Goal: Contribute content: Contribute content

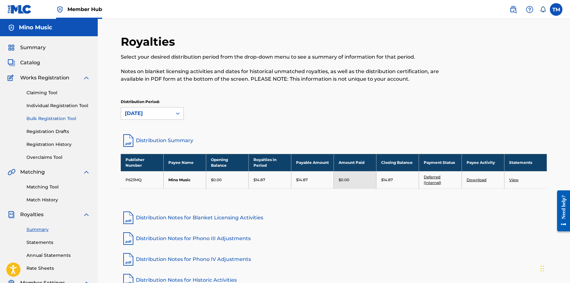
click at [52, 118] on link "Bulk Registration Tool" at bounding box center [58, 118] width 64 height 7
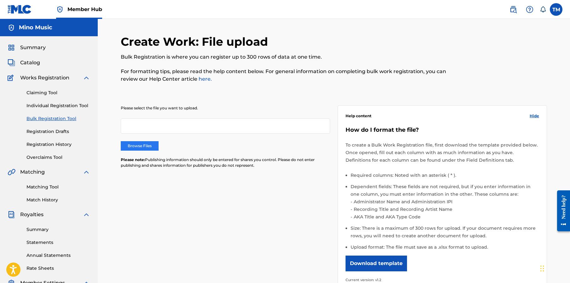
click at [146, 145] on label "Browse Files" at bounding box center [140, 145] width 38 height 9
click at [0, 0] on input "Browse Files" at bounding box center [0, 0] width 0 height 0
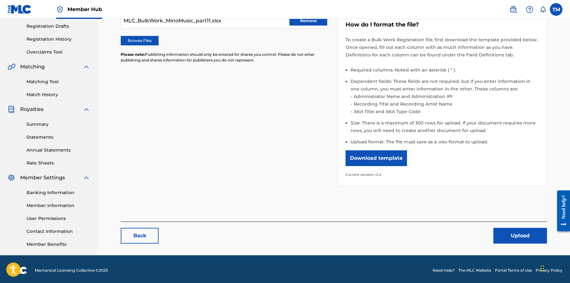
scroll to position [108, 0]
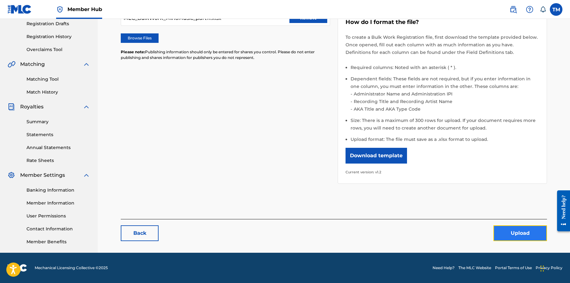
click at [513, 231] on button "Upload" at bounding box center [521, 234] width 54 height 16
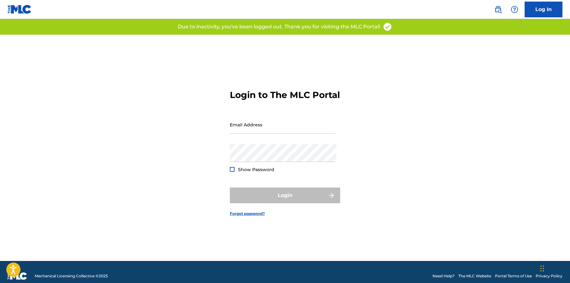
type input "[PERSON_NAME][EMAIL_ADDRESS][DOMAIN_NAME]"
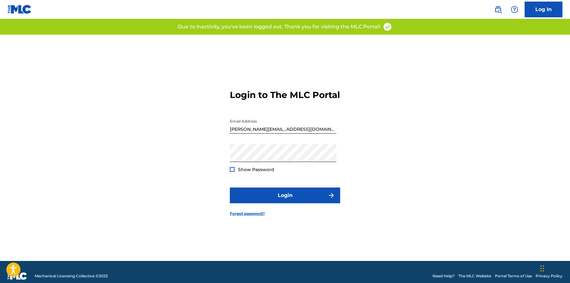
click at [283, 186] on form "Login to The MLC Portal Email Address Thabo@minomusic.com Password Show Passwor…" at bounding box center [285, 148] width 110 height 226
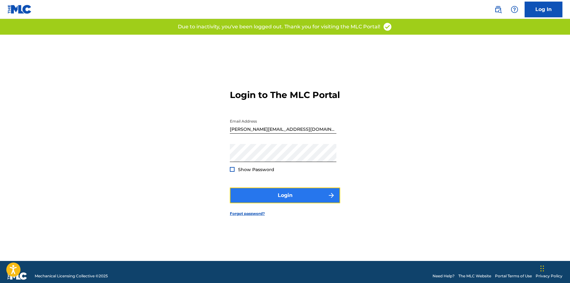
click at [287, 203] on button "Login" at bounding box center [285, 196] width 110 height 16
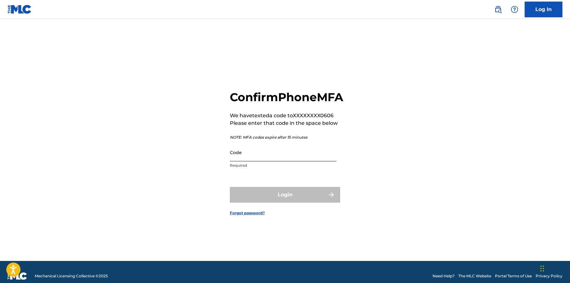
click at [255, 161] on input "Code" at bounding box center [283, 153] width 107 height 18
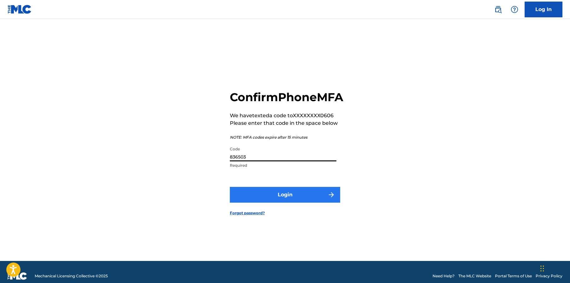
type input "836503"
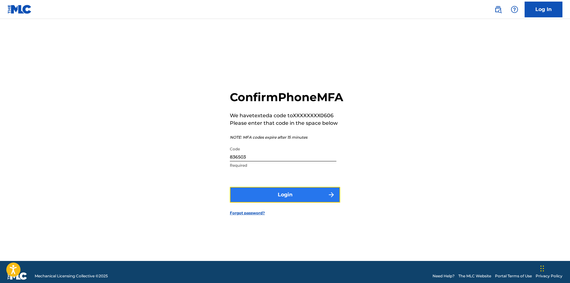
click at [289, 203] on button "Login" at bounding box center [285, 195] width 110 height 16
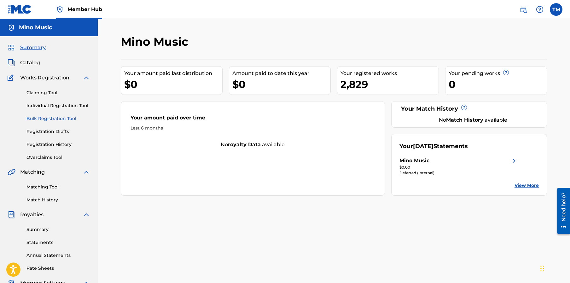
click at [52, 118] on link "Bulk Registration Tool" at bounding box center [58, 118] width 64 height 7
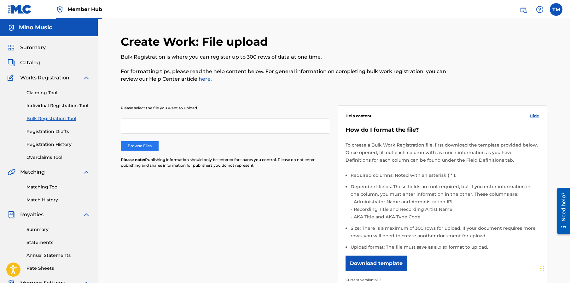
click at [142, 144] on label "Browse Files" at bounding box center [140, 145] width 38 height 9
click at [0, 0] on input "Browse Files" at bounding box center [0, 0] width 0 height 0
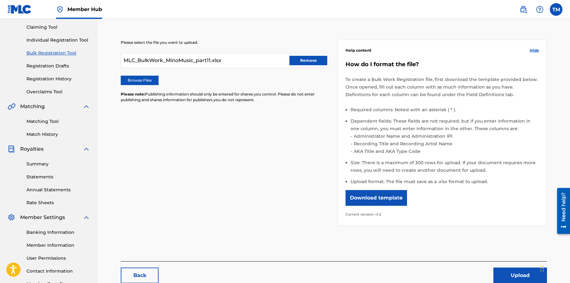
scroll to position [108, 0]
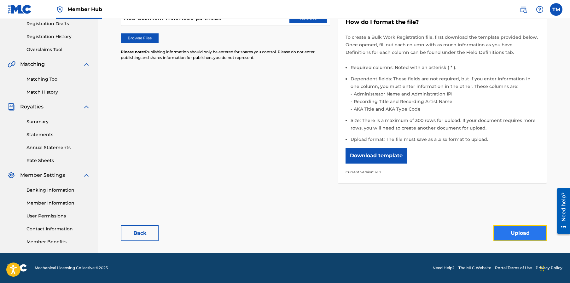
click at [514, 237] on button "Upload" at bounding box center [521, 234] width 54 height 16
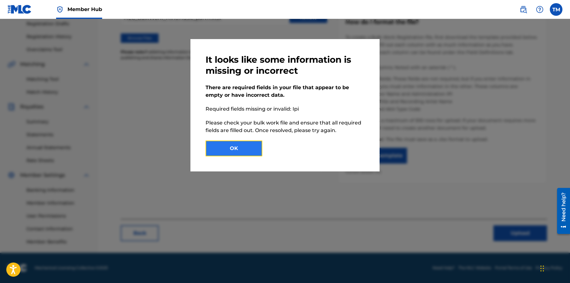
click at [244, 149] on button "OK" at bounding box center [234, 149] width 57 height 16
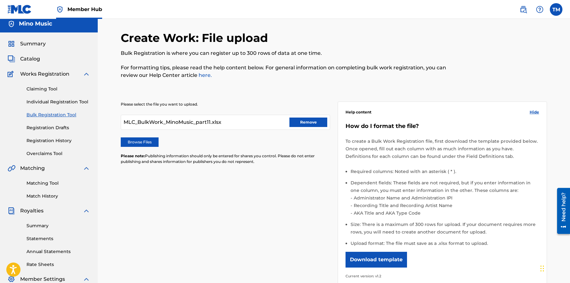
scroll to position [0, 0]
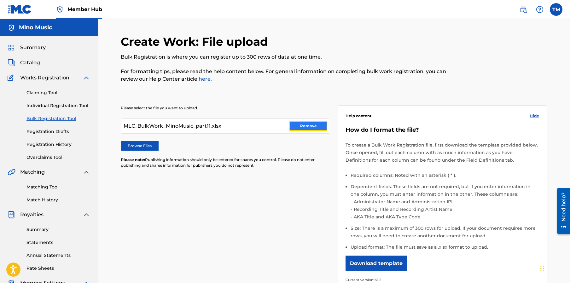
click at [308, 126] on button "Remove" at bounding box center [309, 125] width 38 height 9
click at [139, 146] on label "Browse Files" at bounding box center [140, 145] width 38 height 9
click at [0, 0] on input "Browse Files" at bounding box center [0, 0] width 0 height 0
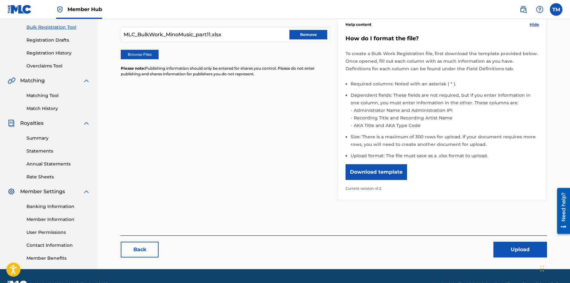
scroll to position [108, 0]
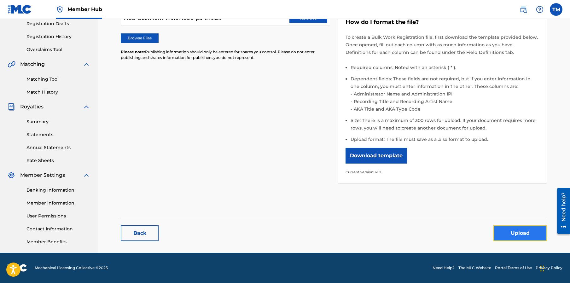
click at [513, 230] on button "Upload" at bounding box center [521, 234] width 54 height 16
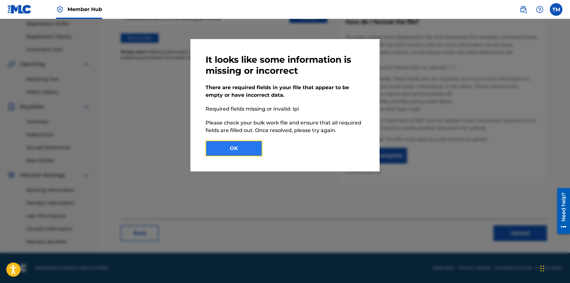
click at [238, 150] on button "OK" at bounding box center [234, 149] width 57 height 16
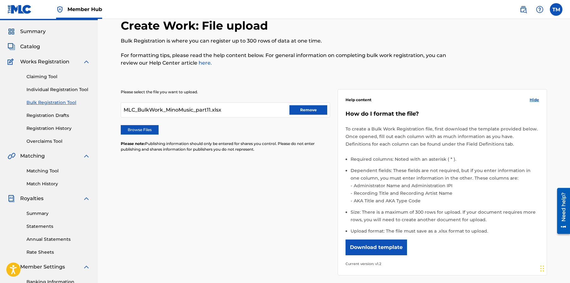
scroll to position [0, 0]
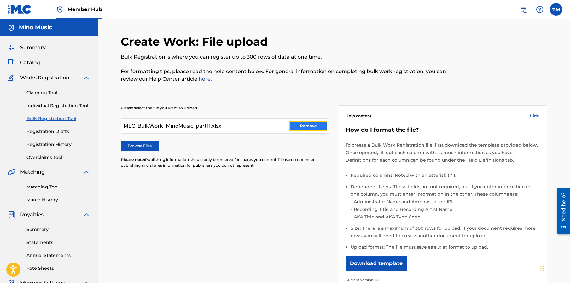
click at [310, 127] on button "Remove" at bounding box center [309, 125] width 38 height 9
click at [136, 144] on label "Browse Files" at bounding box center [140, 145] width 38 height 9
click at [0, 0] on input "Browse Files" at bounding box center [0, 0] width 0 height 0
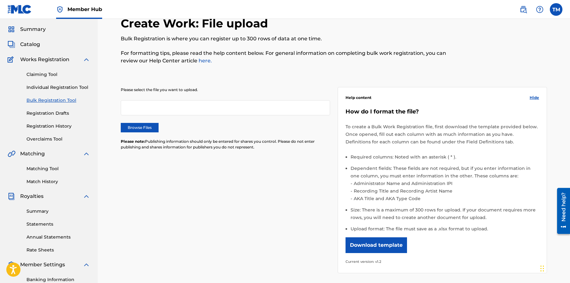
scroll to position [2, 0]
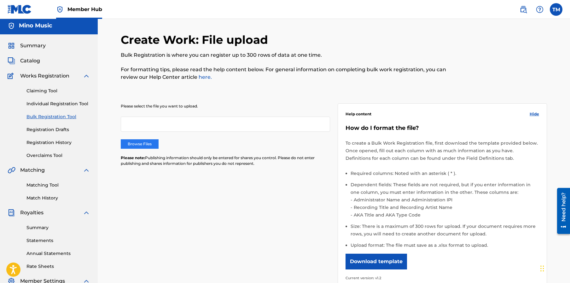
click at [146, 139] on label "Browse Files" at bounding box center [140, 143] width 38 height 9
click at [0, 0] on input "Browse Files" at bounding box center [0, 0] width 0 height 0
click at [144, 144] on label "Browse Files" at bounding box center [140, 143] width 38 height 9
click at [0, 0] on input "Browse Files" at bounding box center [0, 0] width 0 height 0
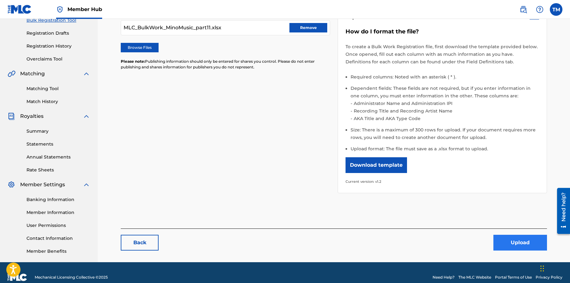
scroll to position [108, 0]
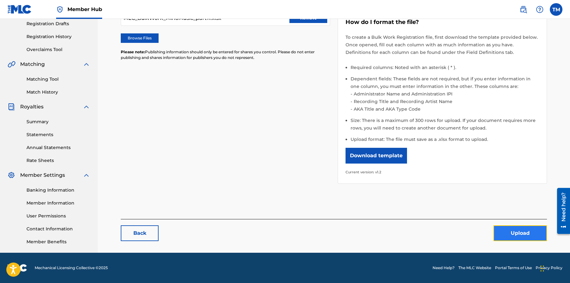
click at [518, 232] on button "Upload" at bounding box center [521, 234] width 54 height 16
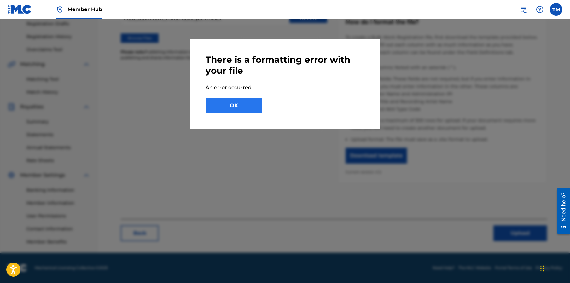
click at [237, 110] on button "OK" at bounding box center [234, 106] width 57 height 16
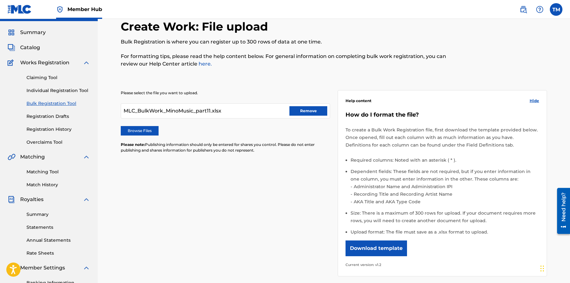
scroll to position [10, 0]
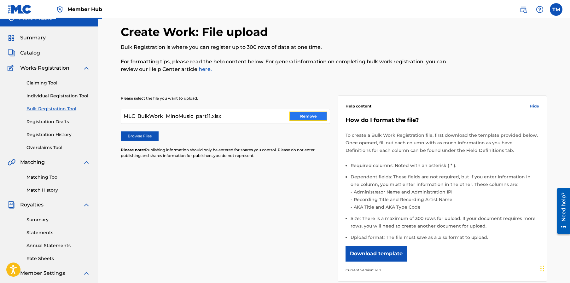
click at [308, 113] on button "Remove" at bounding box center [309, 116] width 38 height 9
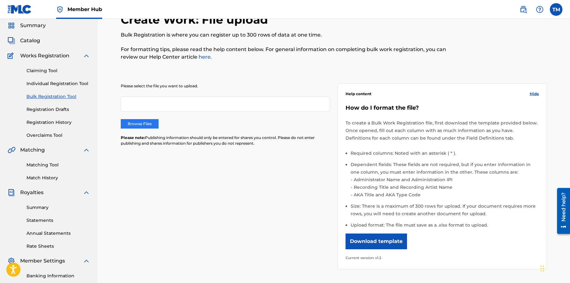
scroll to position [14, 0]
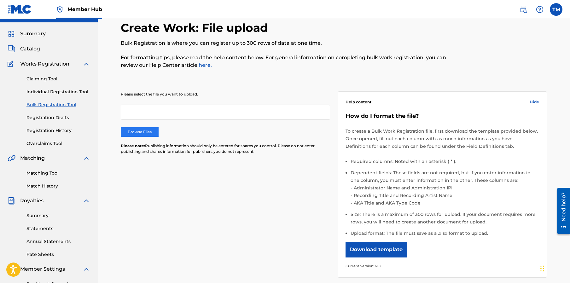
click at [144, 131] on label "Browse Files" at bounding box center [140, 131] width 38 height 9
click at [0, 0] on input "Browse Files" at bounding box center [0, 0] width 0 height 0
click at [151, 134] on label "Browse Files" at bounding box center [140, 131] width 38 height 9
click at [0, 0] on input "Browse Files" at bounding box center [0, 0] width 0 height 0
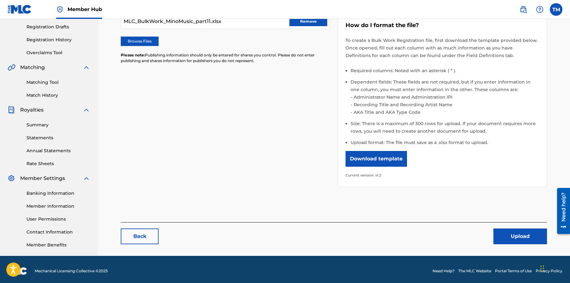
scroll to position [108, 0]
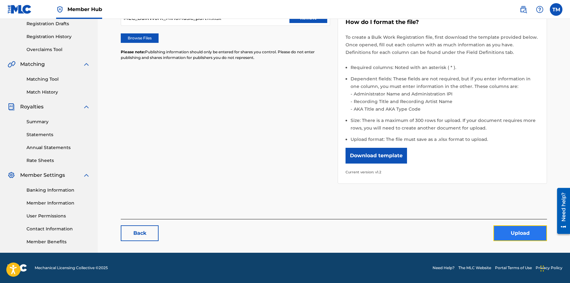
click at [516, 235] on button "Upload" at bounding box center [521, 234] width 54 height 16
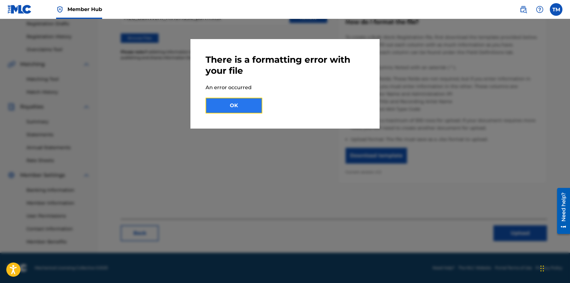
click at [231, 108] on button "OK" at bounding box center [234, 106] width 57 height 16
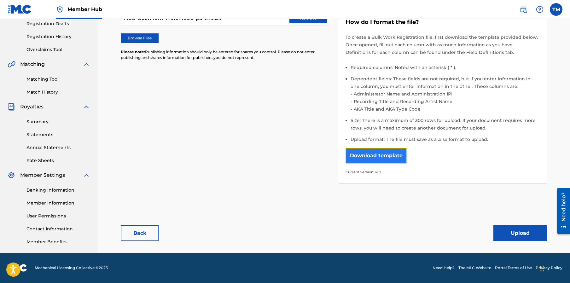
click at [371, 160] on button "Download template" at bounding box center [377, 156] width 62 height 16
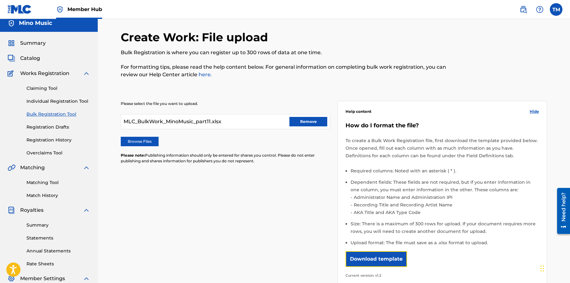
scroll to position [0, 0]
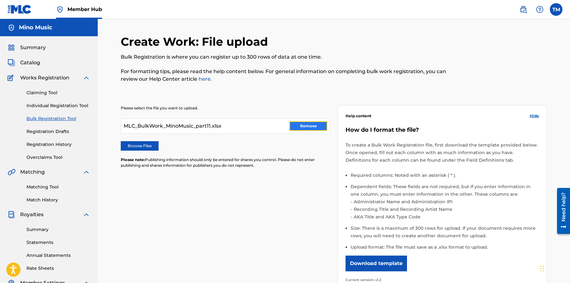
click at [317, 128] on button "Remove" at bounding box center [309, 125] width 38 height 9
click at [136, 144] on label "Browse Files" at bounding box center [140, 145] width 38 height 9
click at [0, 0] on input "Browse Files" at bounding box center [0, 0] width 0 height 0
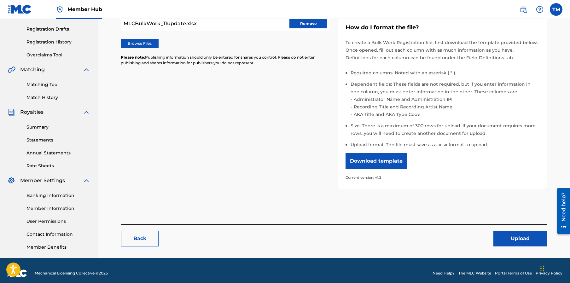
scroll to position [108, 0]
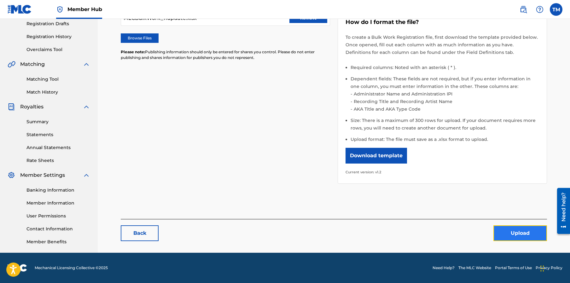
click at [521, 233] on button "Upload" at bounding box center [521, 234] width 54 height 16
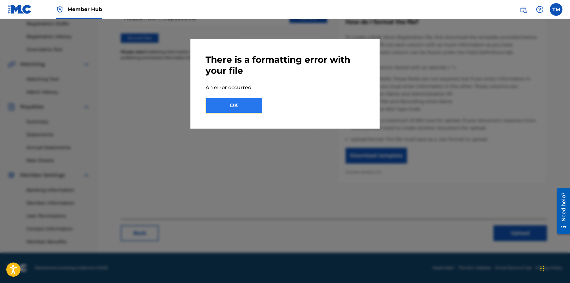
click at [226, 108] on button "OK" at bounding box center [234, 106] width 57 height 16
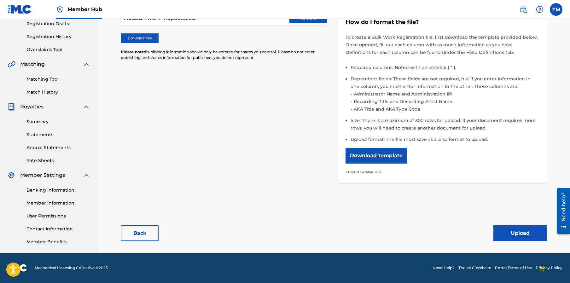
click at [237, 152] on div "Please select the file you want to upload. MLCBulkWork_11update.xlsx Remove Bro…" at bounding box center [334, 86] width 426 height 209
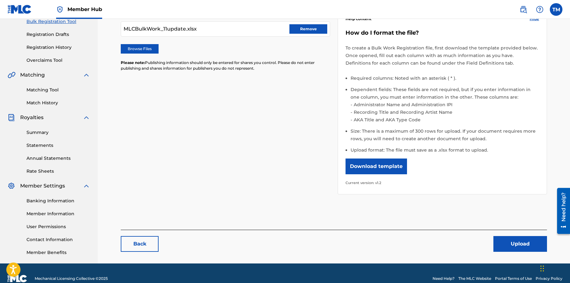
scroll to position [79, 0]
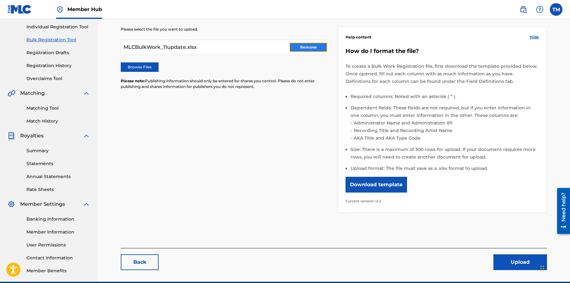
click at [301, 48] on button "Remove" at bounding box center [309, 47] width 38 height 9
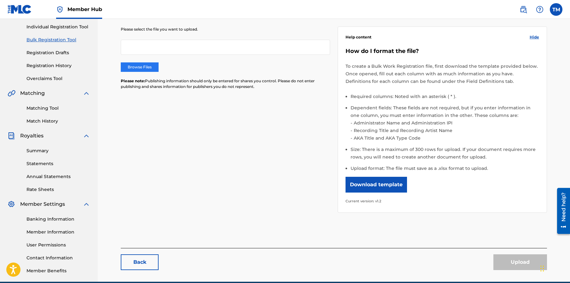
click at [142, 68] on label "Browse Files" at bounding box center [140, 66] width 38 height 9
click at [0, 0] on input "Browse Files" at bounding box center [0, 0] width 0 height 0
click at [129, 65] on label "Browse Files" at bounding box center [140, 66] width 38 height 9
click at [0, 0] on input "Browse Files" at bounding box center [0, 0] width 0 height 0
click at [146, 64] on label "Browse Files" at bounding box center [140, 66] width 38 height 9
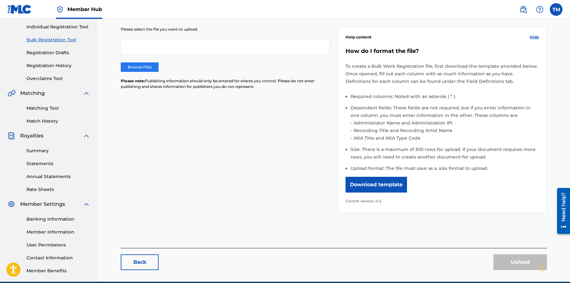
click at [150, 69] on label "Browse Files" at bounding box center [140, 66] width 38 height 9
click at [0, 0] on input "Browse Files" at bounding box center [0, 0] width 0 height 0
click at [189, 52] on div at bounding box center [225, 47] width 209 height 15
click at [189, 51] on div at bounding box center [225, 47] width 209 height 15
click at [189, 50] on div at bounding box center [225, 47] width 209 height 15
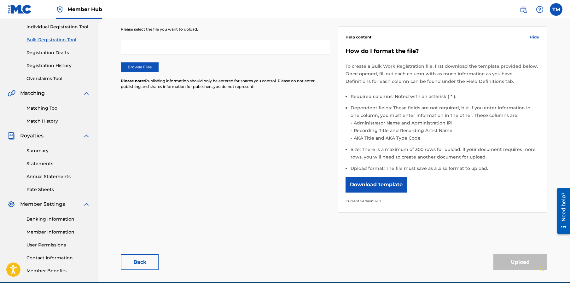
click at [189, 50] on div at bounding box center [225, 47] width 209 height 15
drag, startPoint x: 189, startPoint y: 50, endPoint x: 180, endPoint y: 48, distance: 9.1
click at [189, 50] on div at bounding box center [225, 47] width 209 height 15
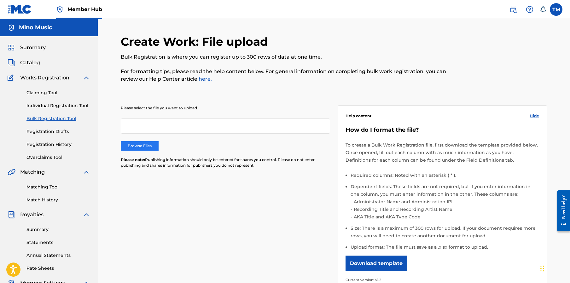
click at [135, 148] on label "Browse Files" at bounding box center [140, 145] width 38 height 9
click at [0, 0] on input "Browse Files" at bounding box center [0, 0] width 0 height 0
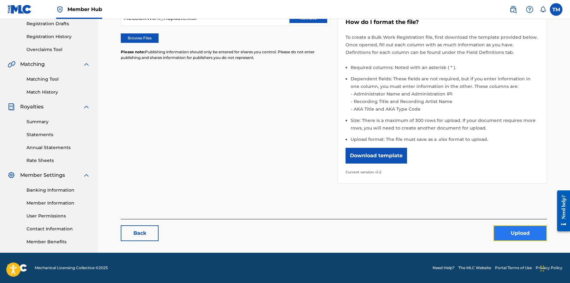
click at [514, 236] on button "Upload" at bounding box center [521, 234] width 54 height 16
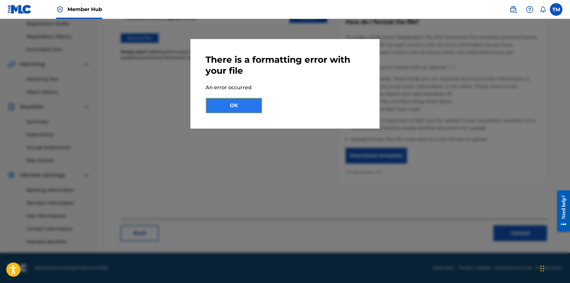
click at [221, 106] on button "OK" at bounding box center [234, 106] width 57 height 16
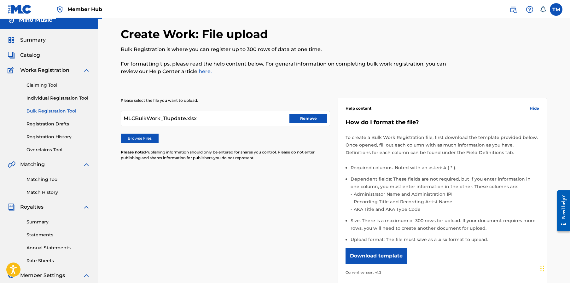
scroll to position [0, 0]
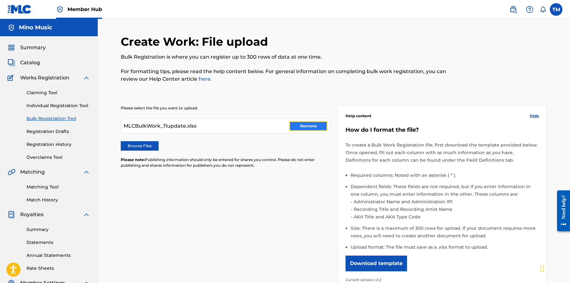
click at [308, 125] on button "Remove" at bounding box center [309, 125] width 38 height 9
click at [134, 144] on label "Browse Files" at bounding box center [140, 145] width 38 height 9
click at [0, 0] on input "Browse Files" at bounding box center [0, 0] width 0 height 0
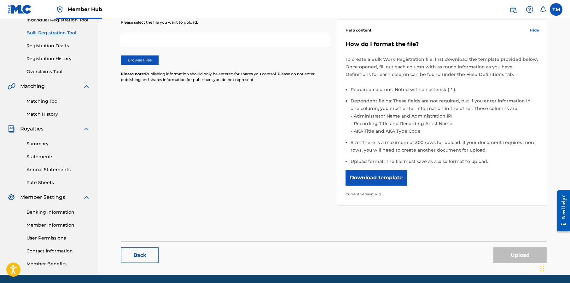
scroll to position [108, 0]
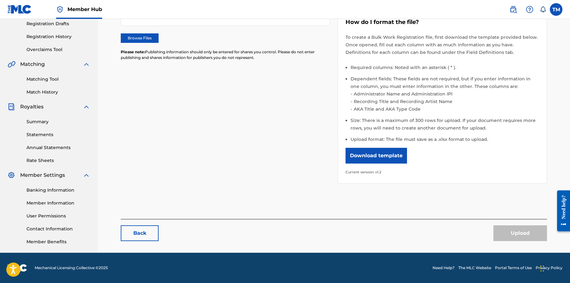
click at [187, 76] on div "Please select the file you want to upload. Browse Files Please note: Publishing…" at bounding box center [334, 86] width 426 height 209
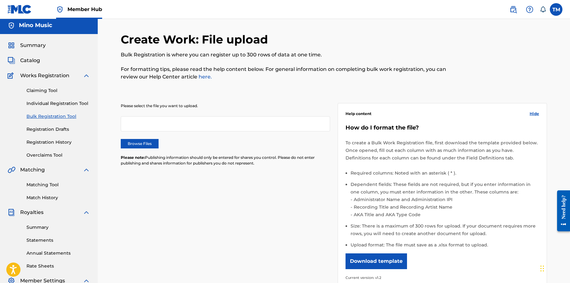
scroll to position [0, 0]
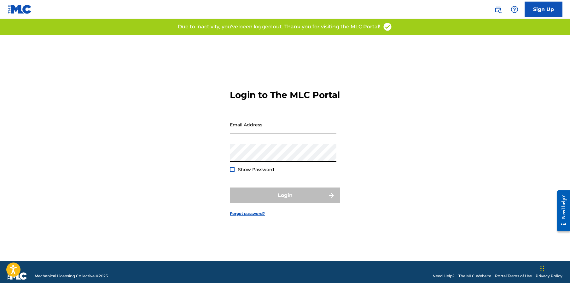
type input "Thabo@minomusic.com"
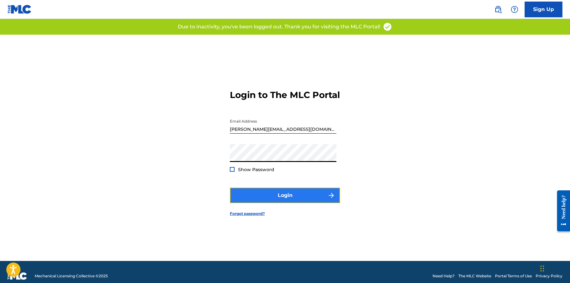
click at [278, 196] on button "Login" at bounding box center [285, 196] width 110 height 16
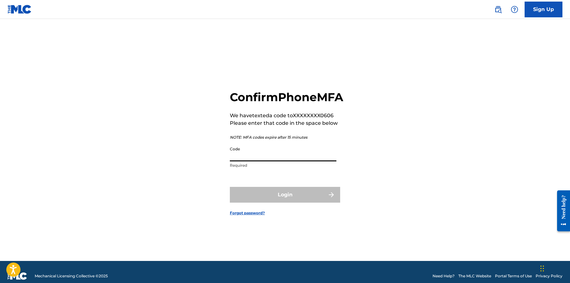
click at [248, 161] on input "Code" at bounding box center [283, 153] width 107 height 18
